Goal: Transaction & Acquisition: Book appointment/travel/reservation

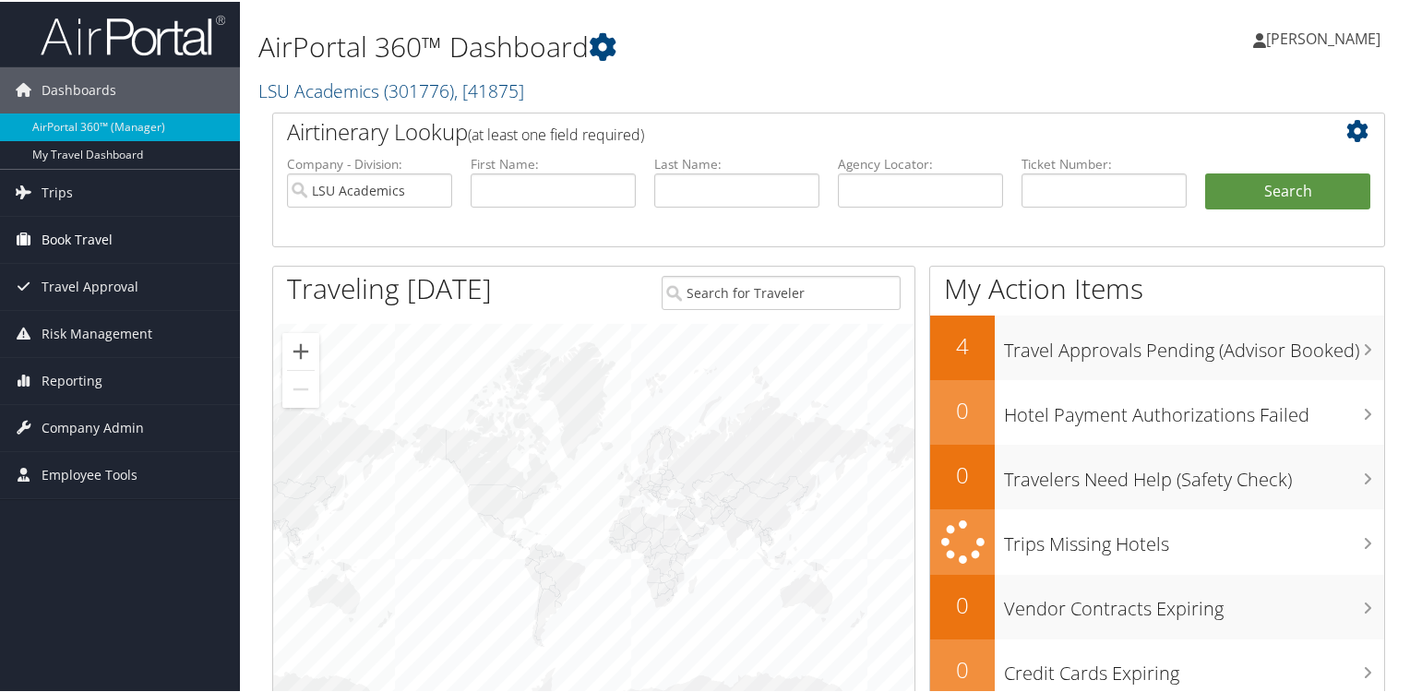
click at [79, 235] on span "Book Travel" at bounding box center [77, 238] width 71 height 46
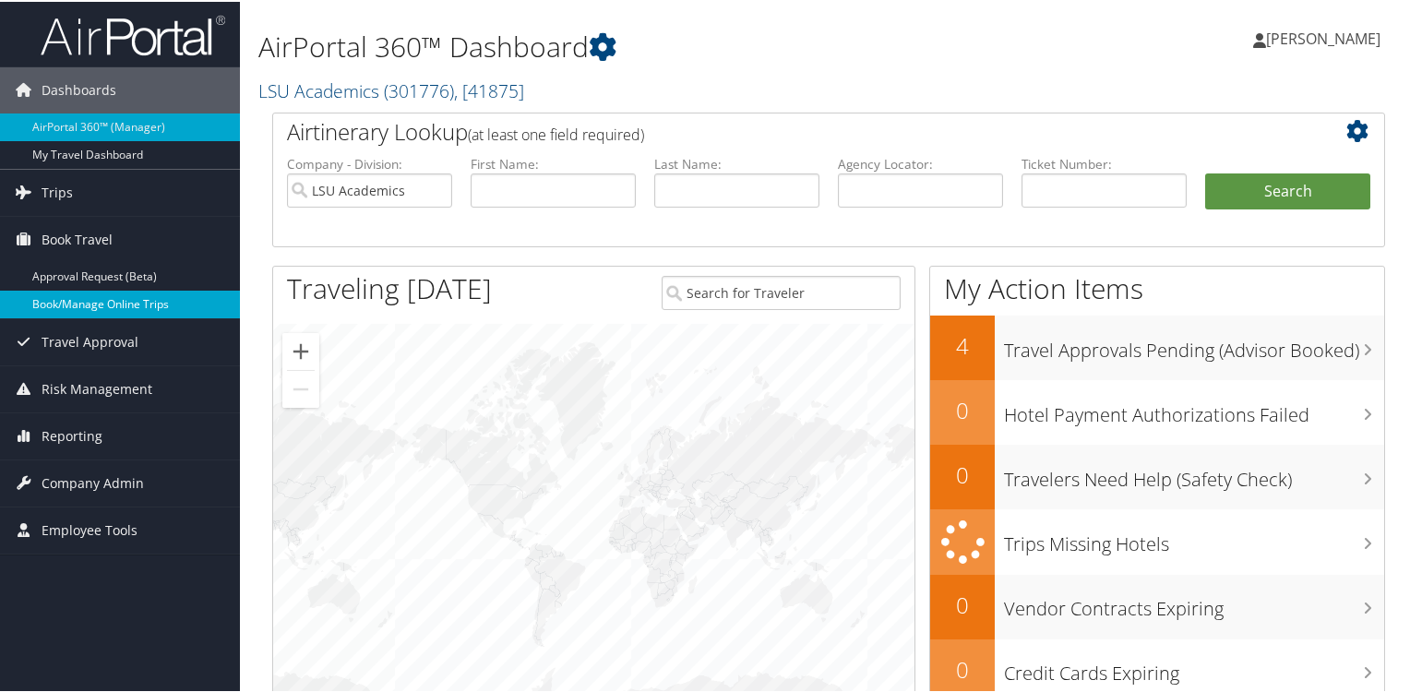
click at [86, 304] on link "Book/Manage Online Trips" at bounding box center [120, 303] width 240 height 28
